Goal: Task Accomplishment & Management: Manage account settings

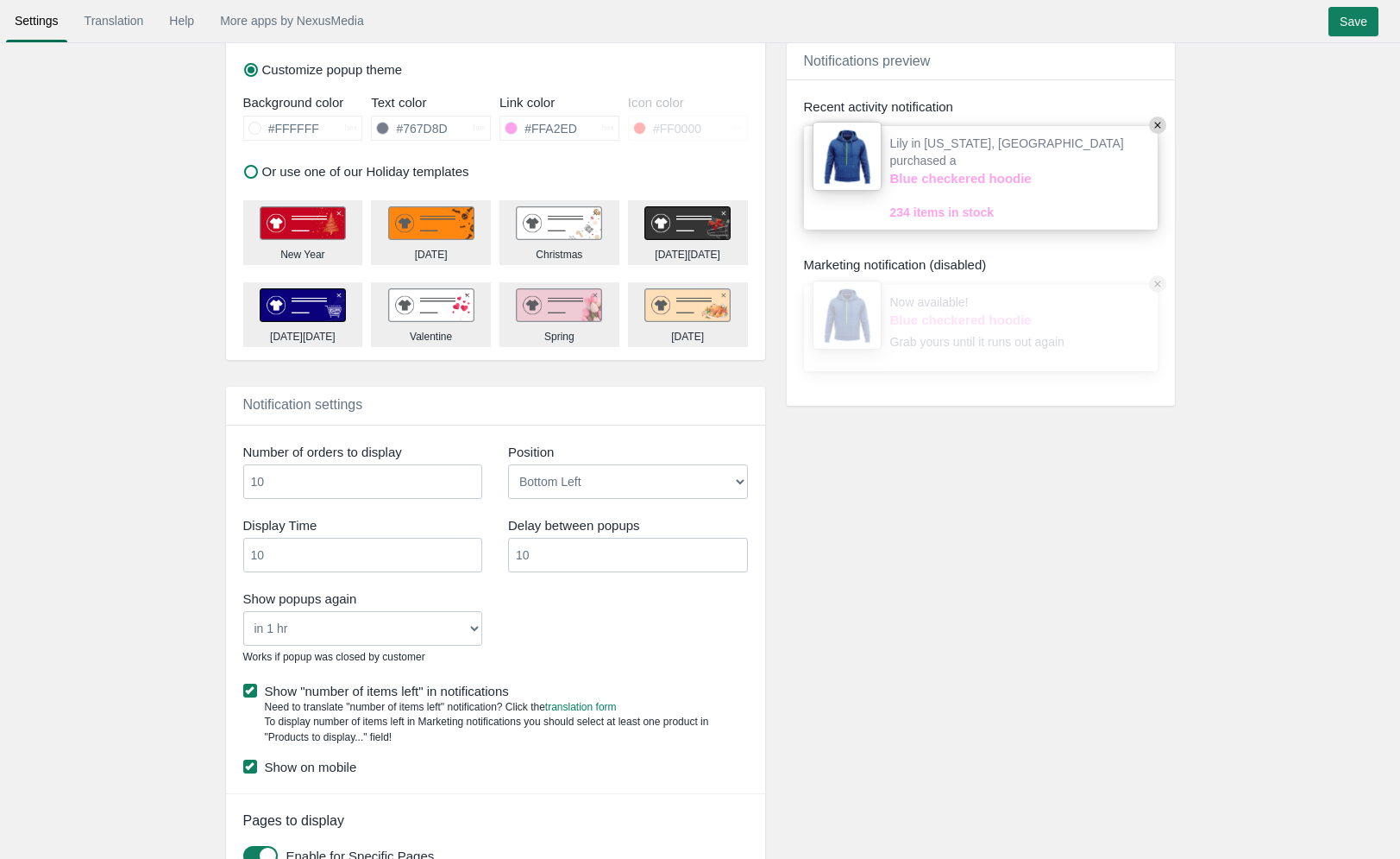
scroll to position [952, 0]
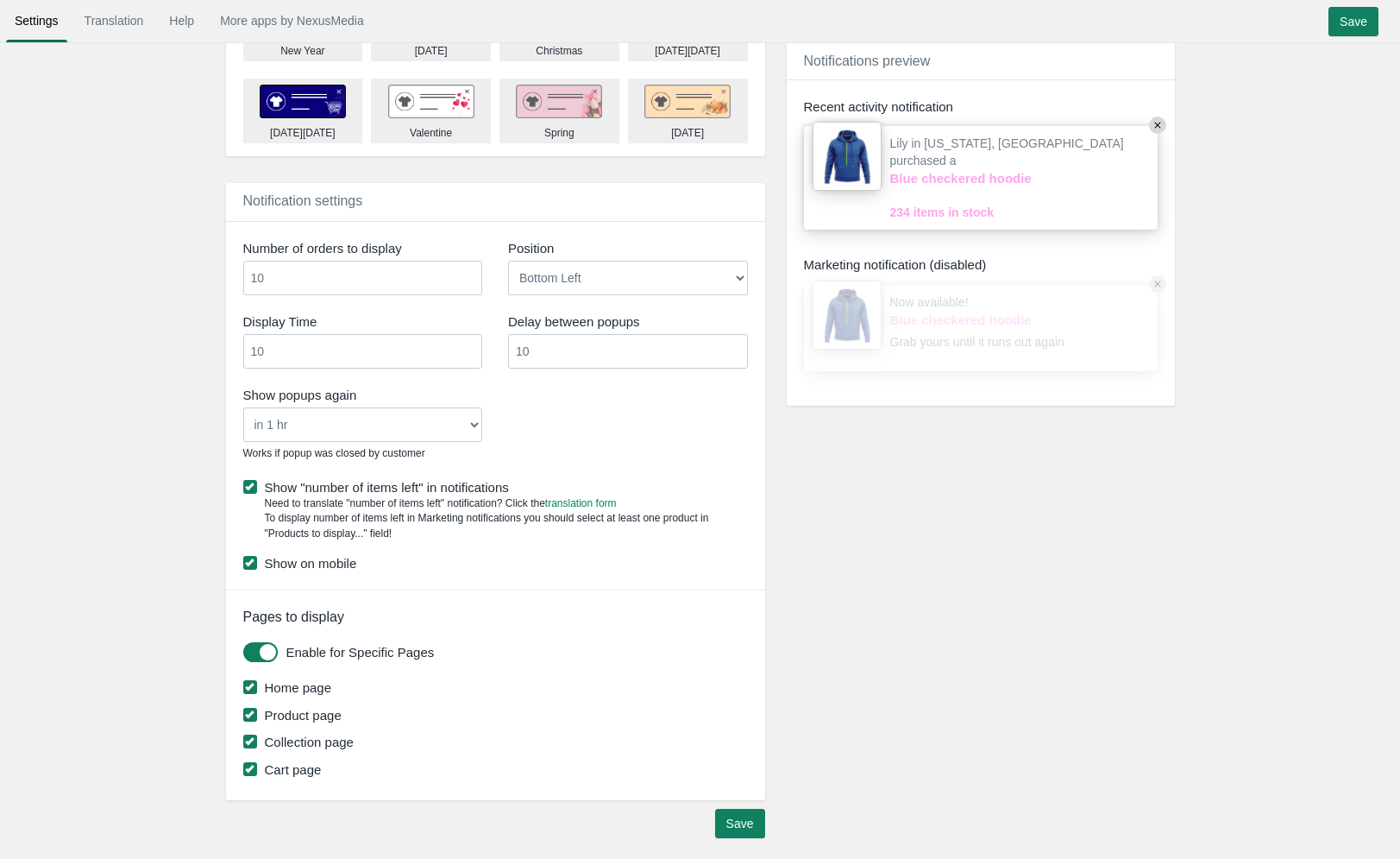
click at [326, 558] on label "Show on mobile" at bounding box center [495, 563] width 504 height 19
click at [356, 558] on input "Show on mobile" at bounding box center [356, 558] width 0 height 0
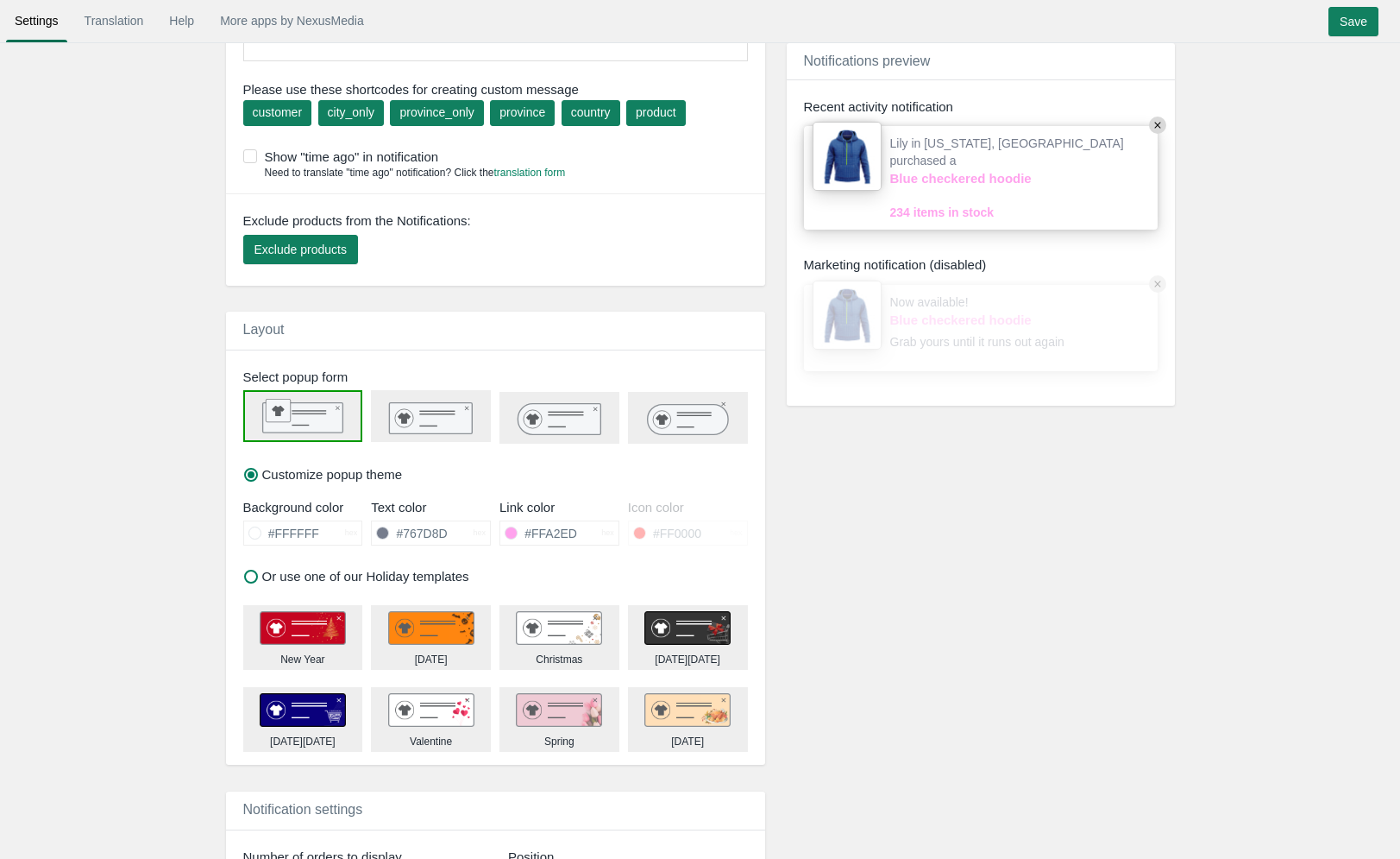
scroll to position [0, 0]
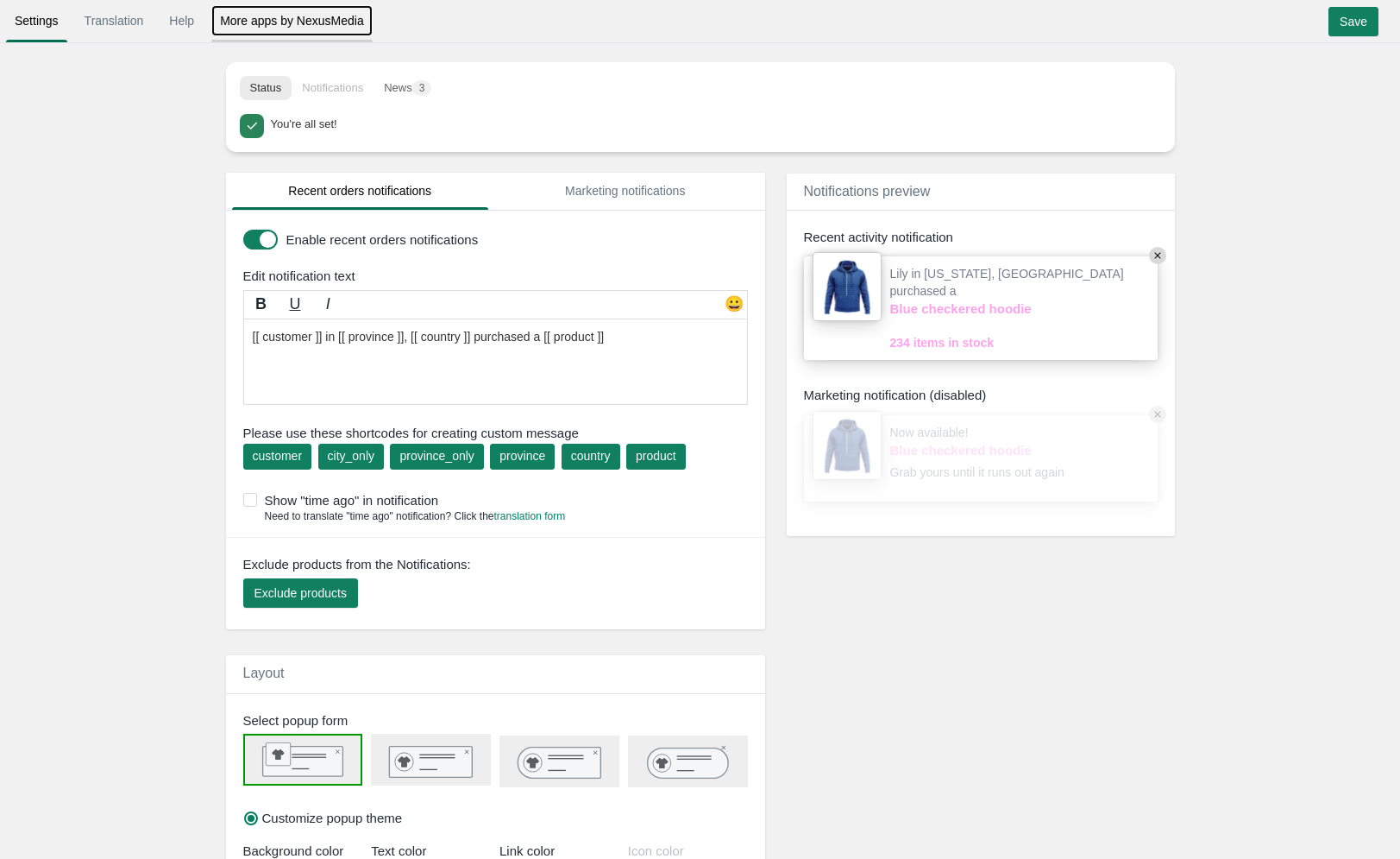
click at [277, 17] on link "More apps by NexusMedia" at bounding box center [292, 20] width 161 height 31
click at [187, 10] on link "Help" at bounding box center [182, 20] width 43 height 31
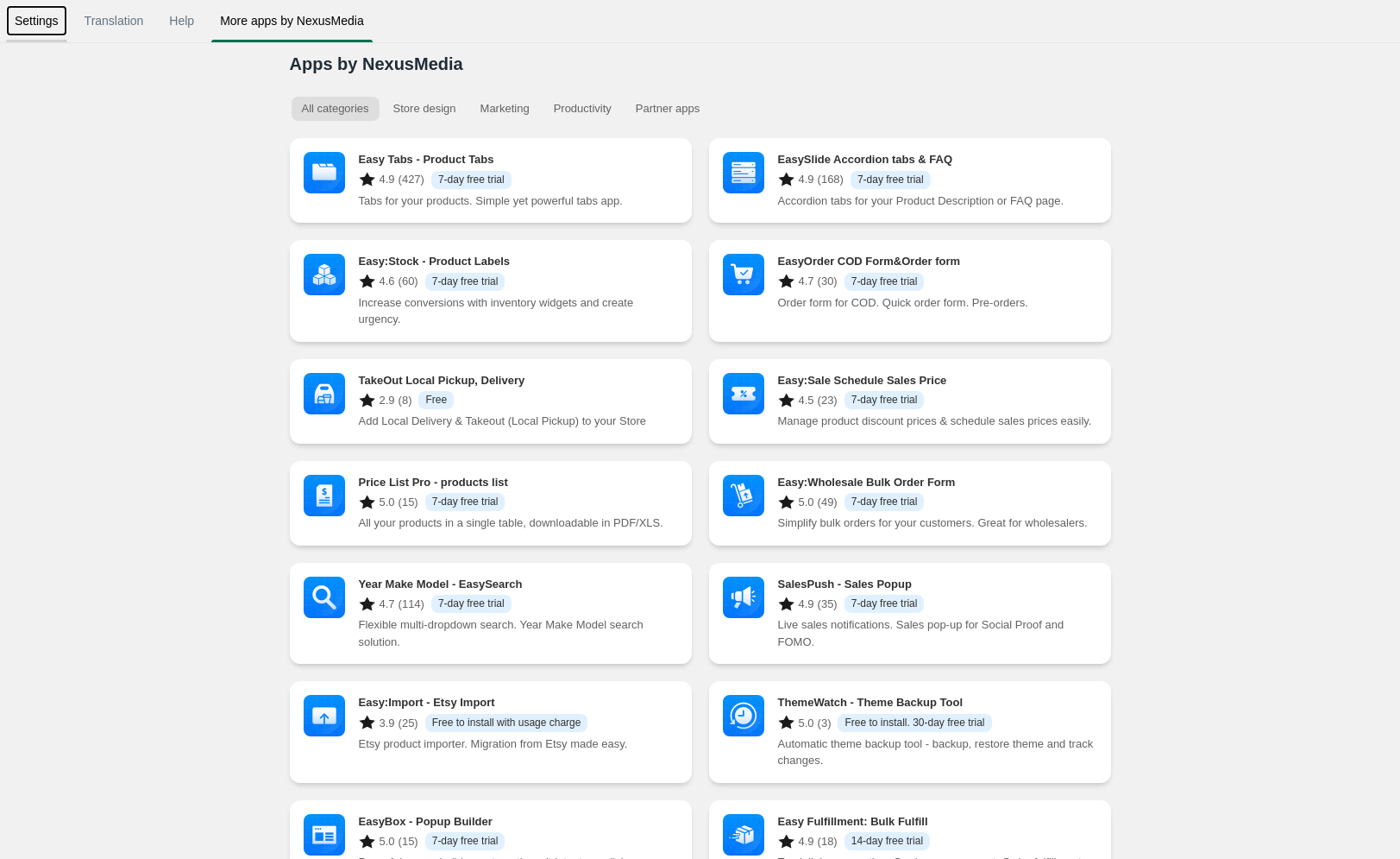
click at [43, 20] on link "Settings" at bounding box center [37, 20] width 61 height 31
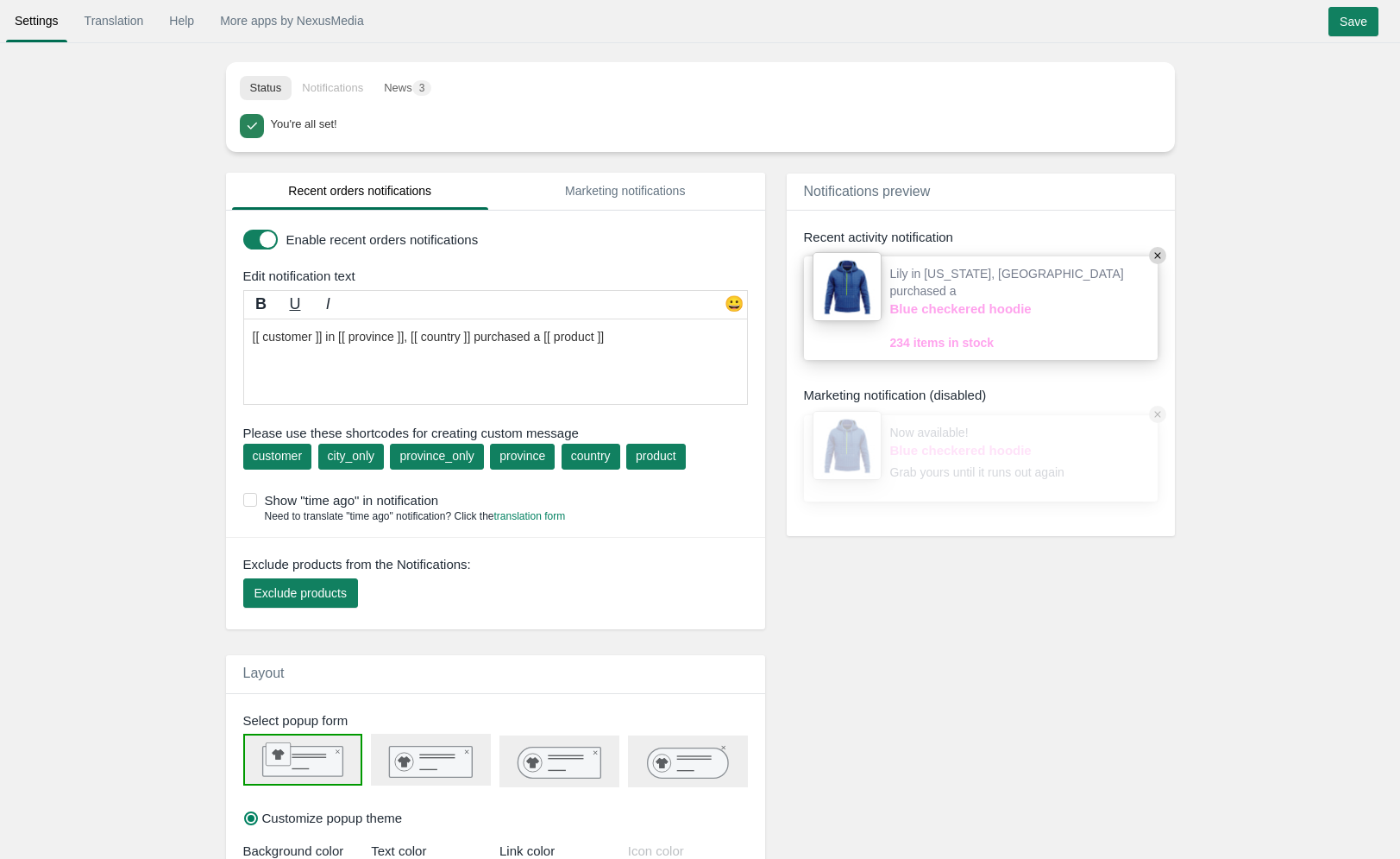
click at [261, 85] on button "Status" at bounding box center [266, 88] width 53 height 24
click at [253, 128] on span at bounding box center [251, 126] width 18 height 18
click at [339, 81] on li "Notifications" at bounding box center [332, 88] width 82 height 24
click at [398, 81] on button "News 3" at bounding box center [407, 88] width 68 height 24
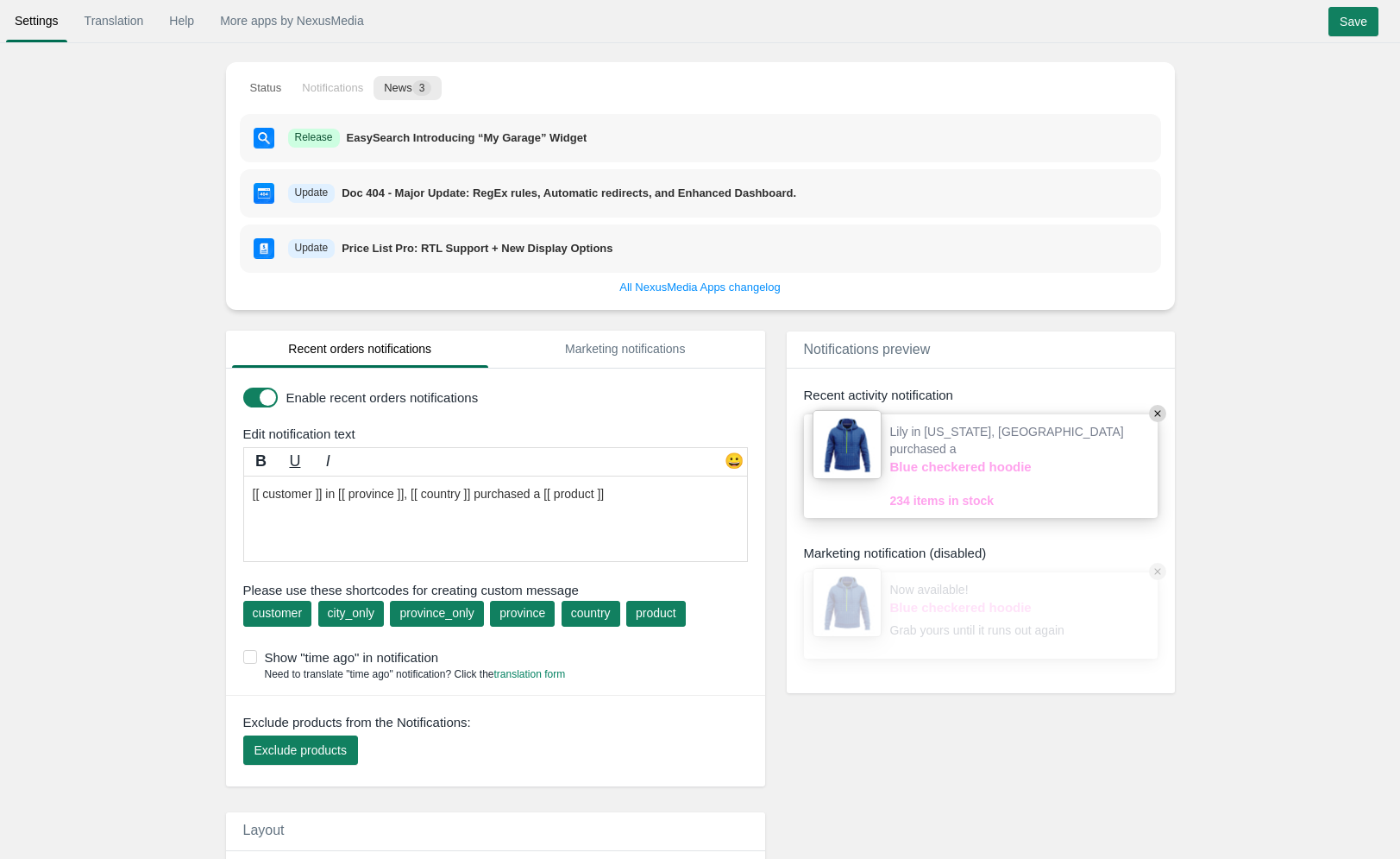
click at [410, 83] on button "News 3" at bounding box center [407, 88] width 68 height 24
click at [276, 84] on button "Status" at bounding box center [266, 88] width 53 height 24
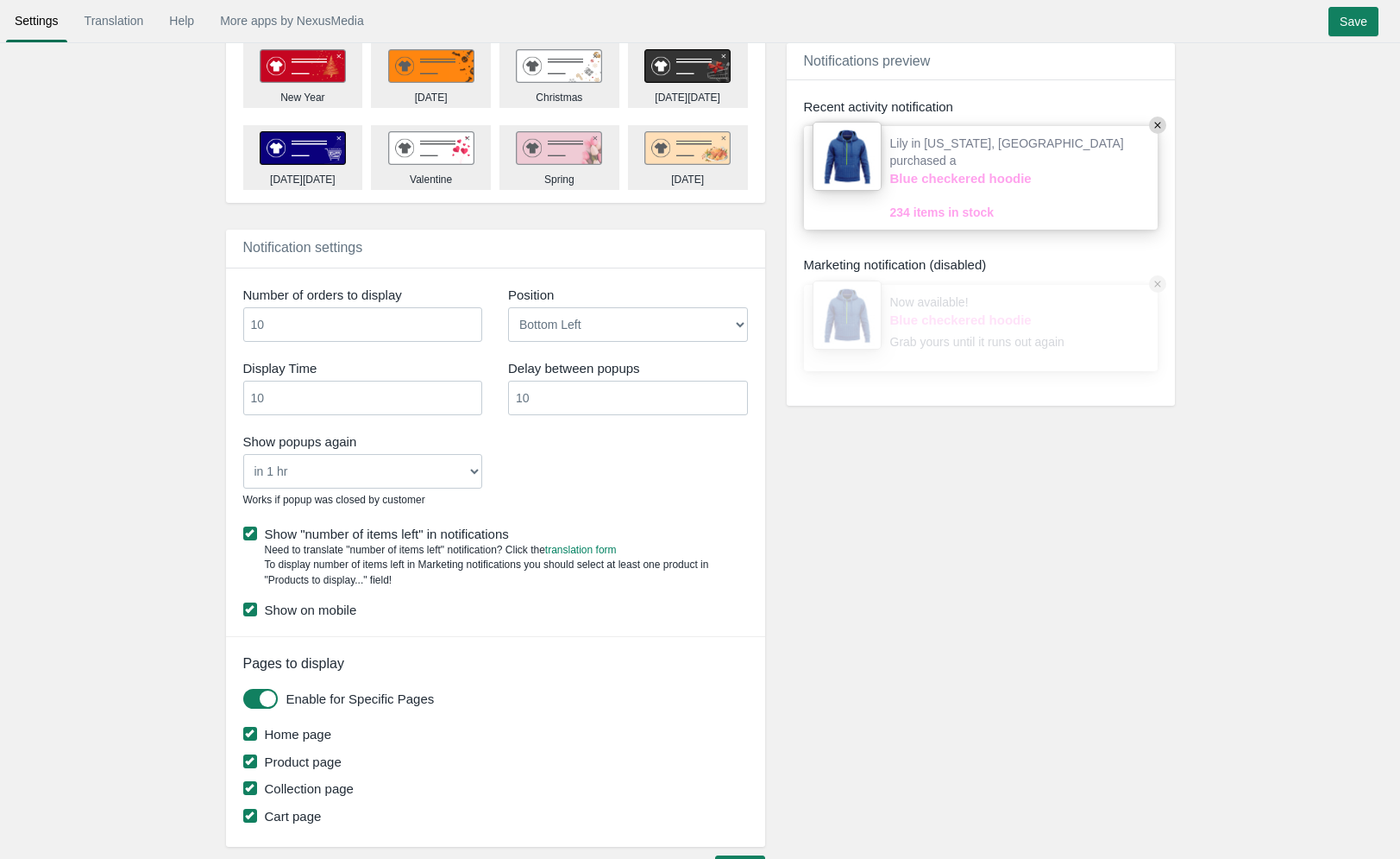
scroll to position [952, 0]
